Goal: Task Accomplishment & Management: Manage account settings

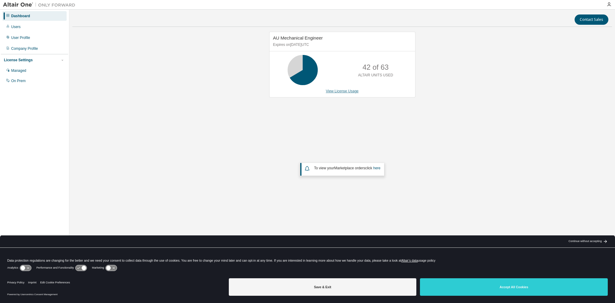
click at [333, 89] on link "View License Usage" at bounding box center [342, 91] width 33 height 4
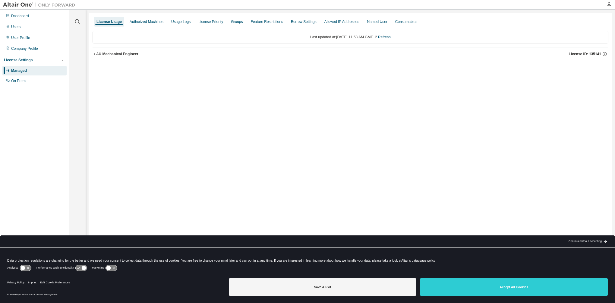
click at [105, 55] on div "AU Mechanical Engineer" at bounding box center [117, 54] width 42 height 5
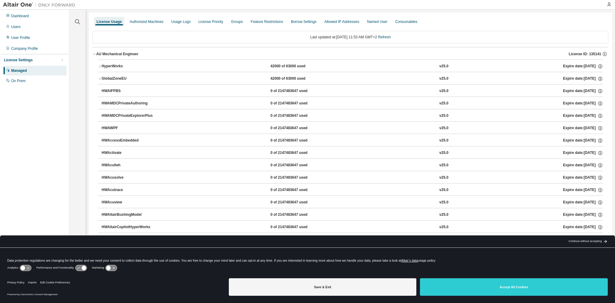
click at [104, 65] on div "HyperWorks" at bounding box center [129, 66] width 54 height 5
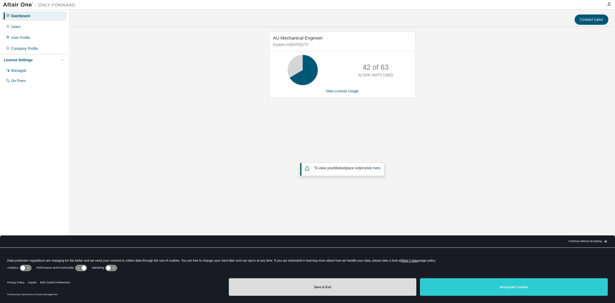
click at [350, 282] on button "Save & Exit" at bounding box center [323, 286] width 188 height 17
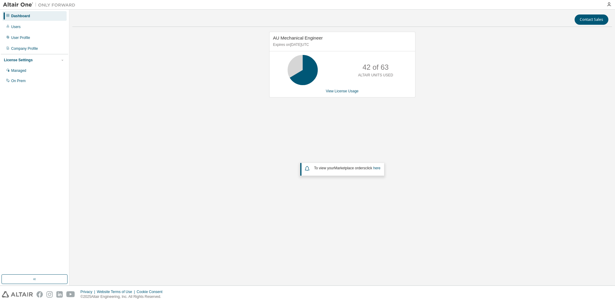
click at [347, 282] on div "Contact Sales AU Mechanical Engineer Expires on December 15, 2025 UTC 42 of 63 …" at bounding box center [342, 147] width 546 height 275
drag, startPoint x: 487, startPoint y: 290, endPoint x: 565, endPoint y: 301, distance: 79.5
click at [490, 290] on div "Privacy Website Terms of Use Cookie Consent © 2025 Altair Engineering, Inc. All…" at bounding box center [307, 293] width 615 height 17
